Goal: Transaction & Acquisition: Purchase product/service

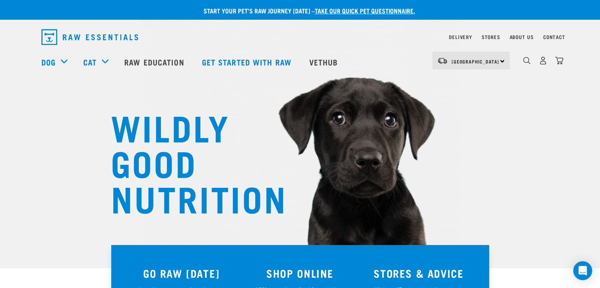
click at [561, 65] on img "dropdown navigation" at bounding box center [559, 60] width 8 height 8
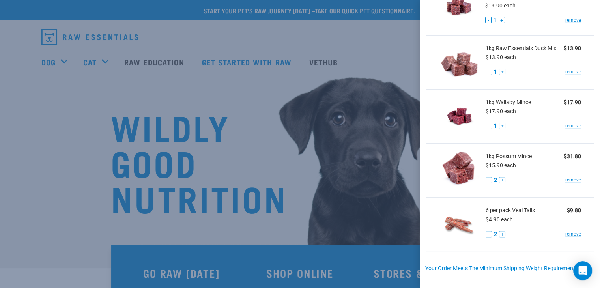
scroll to position [383, 0]
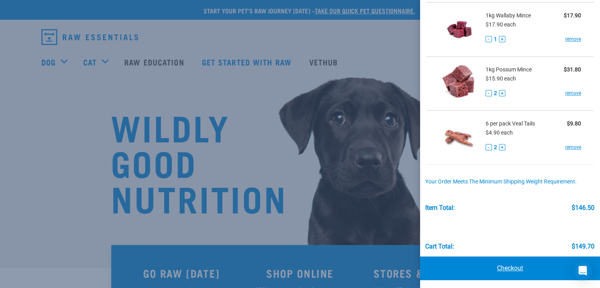
click at [503, 262] on link "Checkout" at bounding box center [510, 268] width 180 height 24
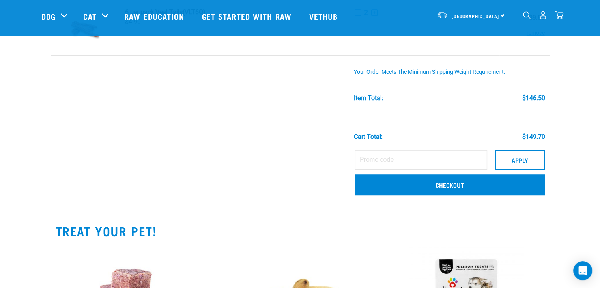
scroll to position [493, 0]
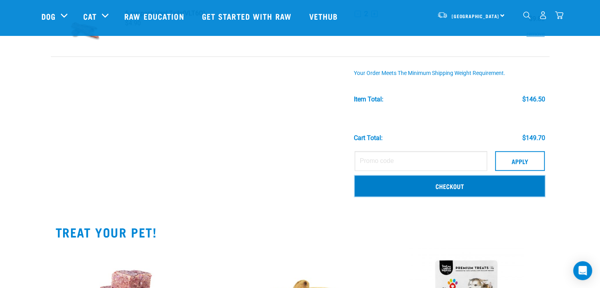
click at [435, 190] on link "Checkout" at bounding box center [449, 185] width 190 height 21
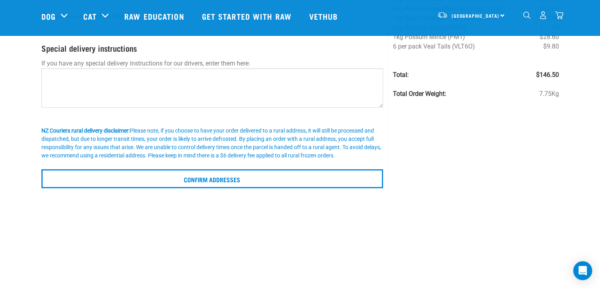
scroll to position [126, 0]
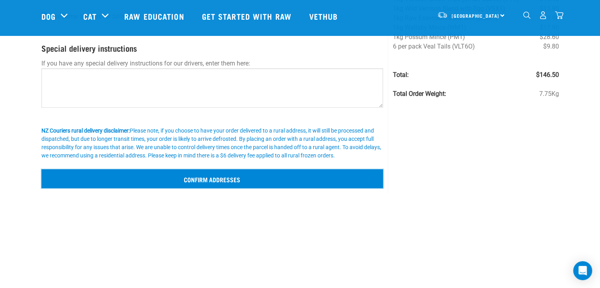
click at [228, 183] on input "Confirm addresses" at bounding box center [212, 178] width 342 height 19
